Goal: Information Seeking & Learning: Learn about a topic

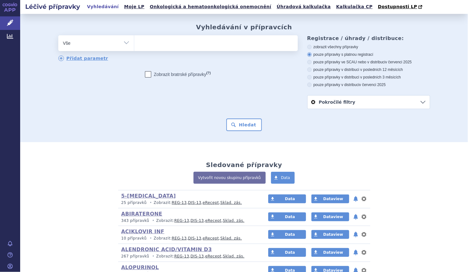
click at [115, 37] on select "Vše Přípravek/SUKL kód MAH VPOIS ATC/Aktivní látka Léková forma Síla" at bounding box center [96, 42] width 76 height 14
select select "filter-atc-group"
click at [58, 36] on select "Vše Přípravek/SUKL kód MAH VPOIS ATC/Aktivní látka Léková forma Síla" at bounding box center [96, 42] width 76 height 14
click at [158, 49] on span at bounding box center [216, 43] width 164 height 16
click at [134, 49] on select at bounding box center [134, 43] width 0 height 16
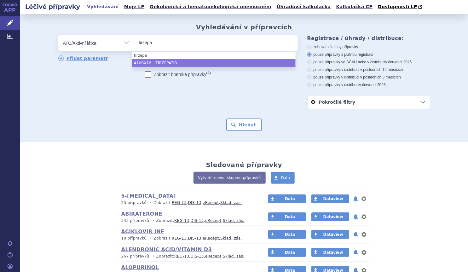
type input "tirzepa"
drag, startPoint x: 163, startPoint y: 64, endPoint x: 170, endPoint y: 63, distance: 6.3
select select "A10BX16"
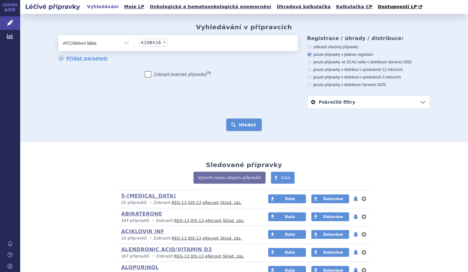
click at [239, 126] on button "Hledat" at bounding box center [244, 124] width 36 height 13
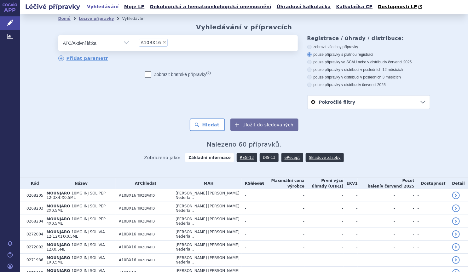
click at [260, 157] on link "DIS-13" at bounding box center [269, 157] width 19 height 9
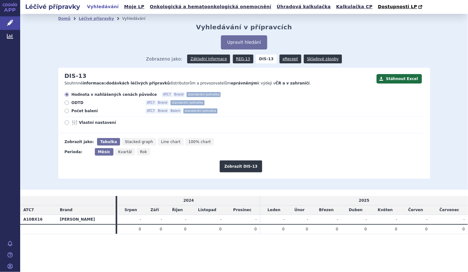
click at [91, 109] on span "Počet balení" at bounding box center [106, 110] width 69 height 5
click at [69, 110] on input "Počet balení ATC7 Brand Balení standardní jednotka" at bounding box center [67, 112] width 4 height 4
radio input "true"
click at [230, 164] on button "Zobrazit DIS-13" at bounding box center [241, 166] width 43 height 12
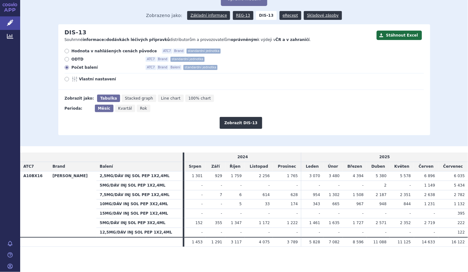
scroll to position [44, 0]
click at [222, 18] on link "Základní informace" at bounding box center [208, 15] width 43 height 9
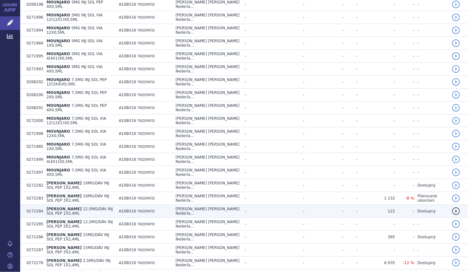
scroll to position [655, 0]
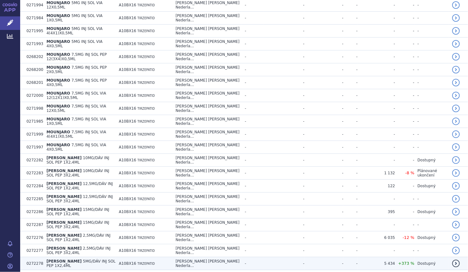
click at [106, 259] on span "5MG/DÁV INJ SOL PEP 1X2,4ML" at bounding box center [80, 263] width 69 height 9
click at [99, 259] on span "5MG/DÁV INJ SOL PEP 1X2,4ML" at bounding box center [80, 263] width 69 height 9
click at [67, 259] on span "[PERSON_NAME]" at bounding box center [63, 261] width 35 height 4
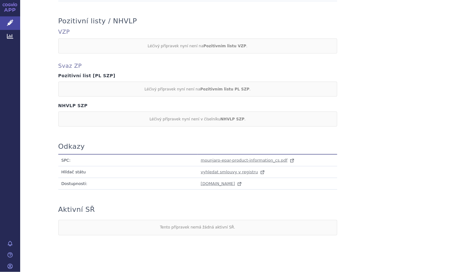
scroll to position [295, 0]
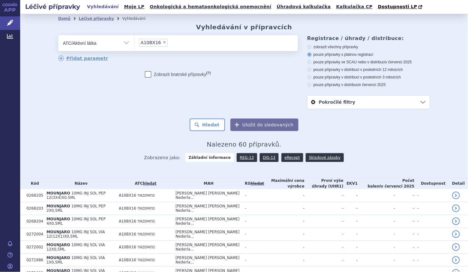
click at [260, 156] on link "DIS-13" at bounding box center [269, 157] width 19 height 9
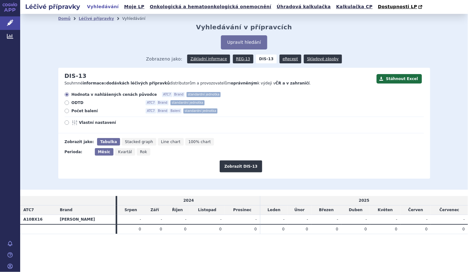
click at [76, 110] on span "Počet balení" at bounding box center [106, 110] width 69 height 5
click at [69, 110] on input "Počet balení ATC7 Brand Balení standardní jednotka" at bounding box center [67, 112] width 4 height 4
radio input "true"
drag, startPoint x: 229, startPoint y: 168, endPoint x: 218, endPoint y: 164, distance: 12.5
click at [229, 168] on button "Zobrazit DIS-13" at bounding box center [241, 166] width 43 height 12
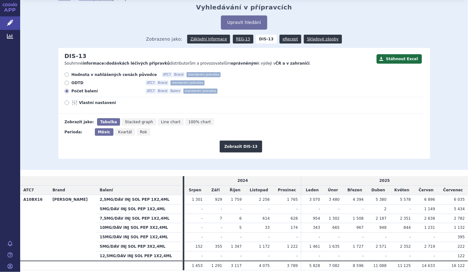
scroll to position [44, 0]
